Goal: Task Accomplishment & Management: Manage account settings

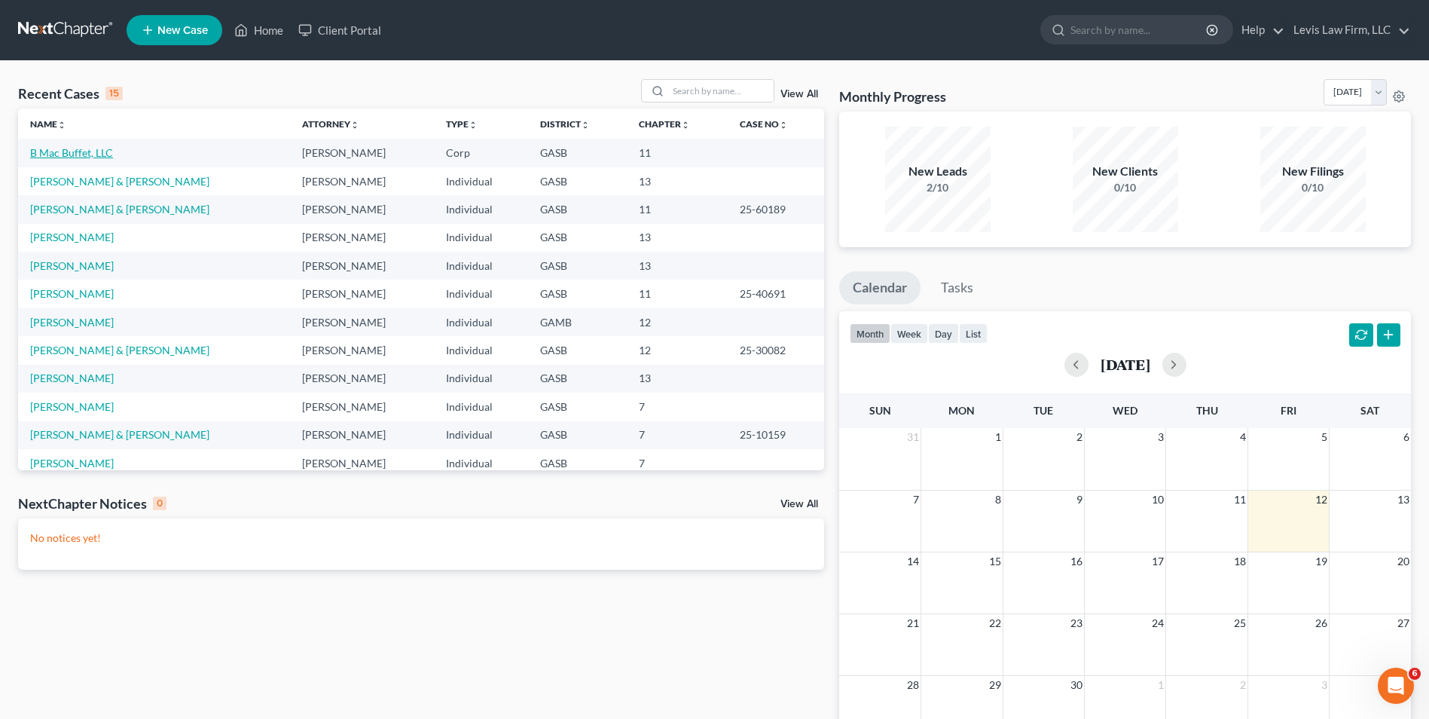
click at [69, 149] on link "B Mac Buffet, LLC" at bounding box center [71, 152] width 83 height 13
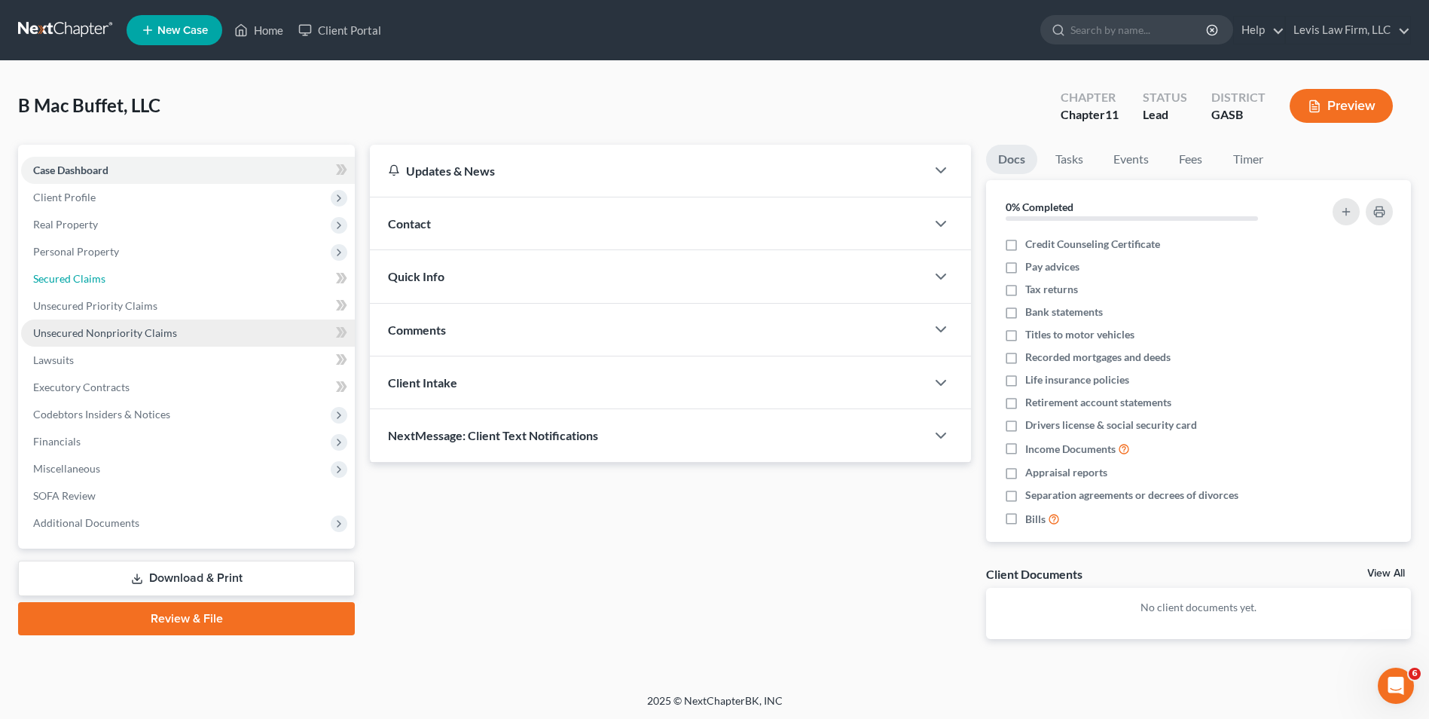
drag, startPoint x: 95, startPoint y: 278, endPoint x: 127, endPoint y: 331, distance: 61.5
click at [95, 278] on span "Secured Claims" at bounding box center [69, 278] width 72 height 13
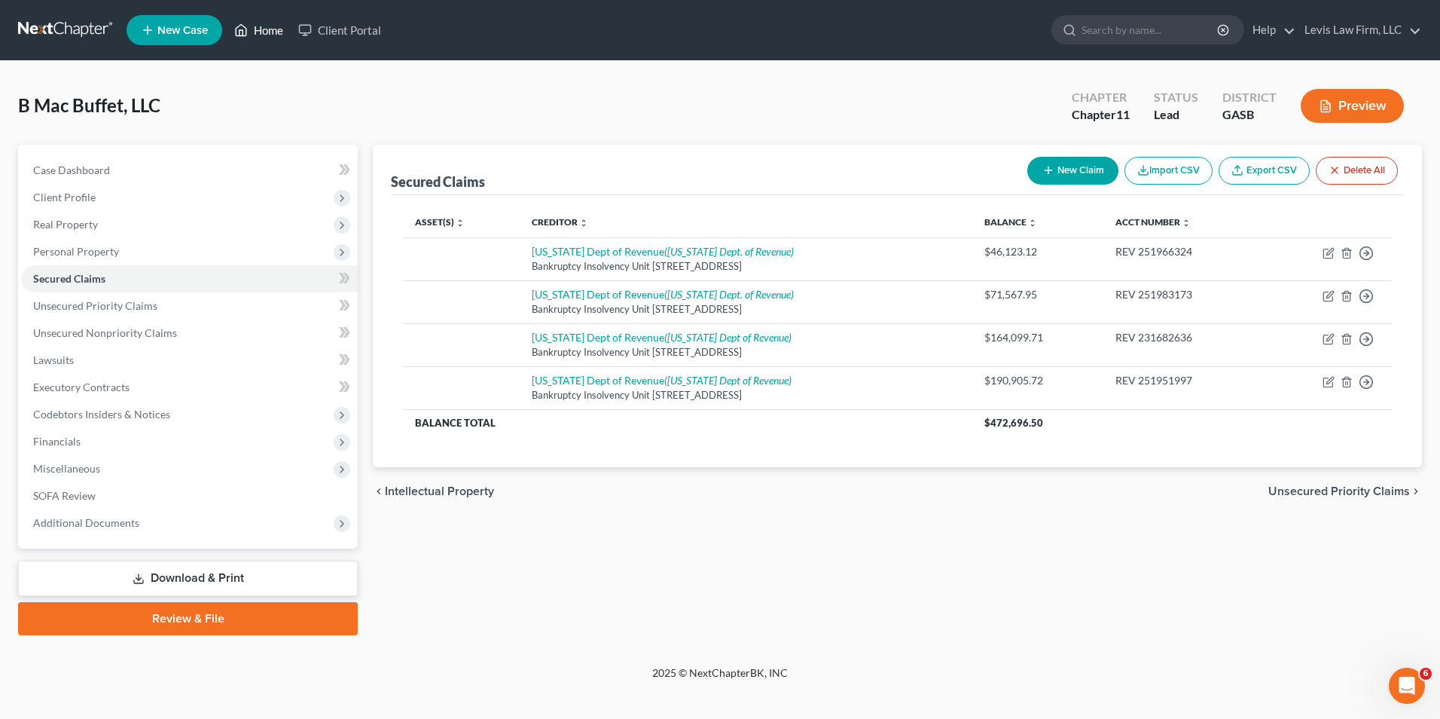
drag, startPoint x: 272, startPoint y: 38, endPoint x: 279, endPoint y: 44, distance: 9.1
click at [272, 38] on link "Home" at bounding box center [259, 30] width 64 height 27
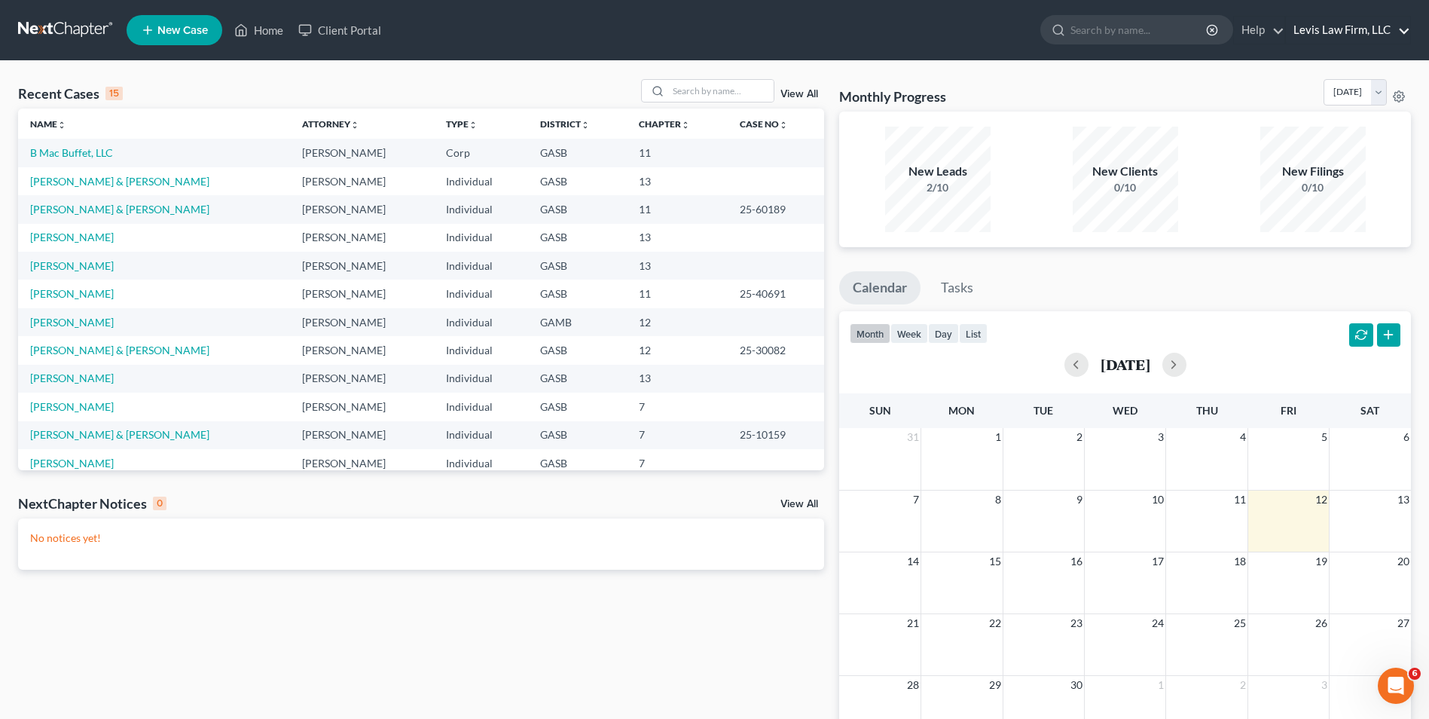
click at [1331, 32] on link "Levis Law Firm, LLC" at bounding box center [1348, 30] width 124 height 27
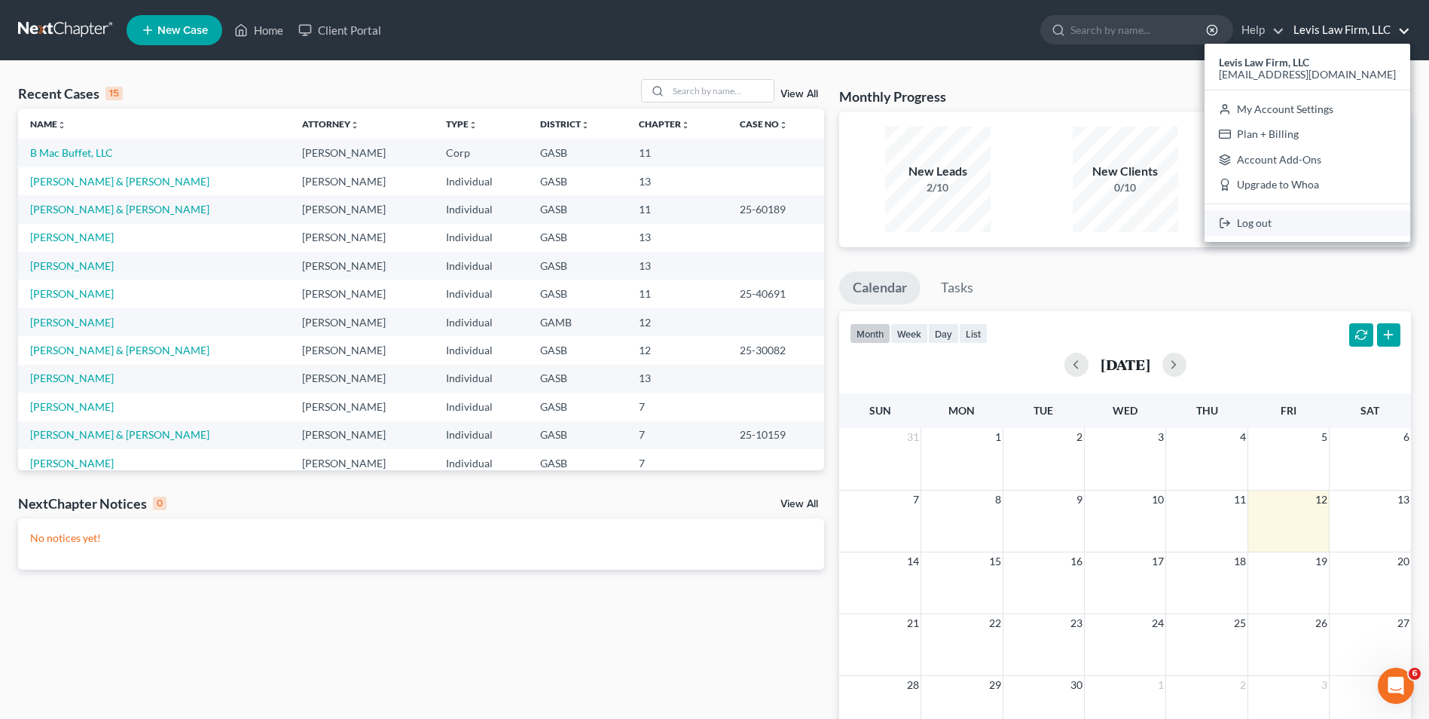
click at [1277, 231] on link "Log out" at bounding box center [1308, 223] width 206 height 26
